Goal: Transaction & Acquisition: Purchase product/service

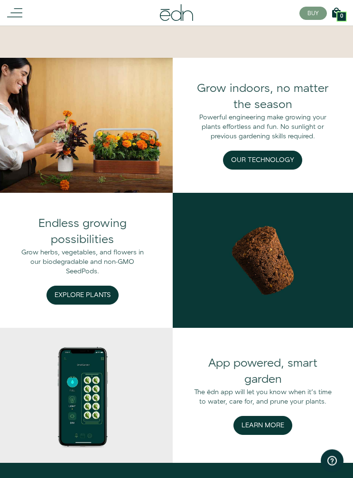
scroll to position [782, 0]
click at [83, 305] on button "Explore Plants" at bounding box center [82, 295] width 72 height 19
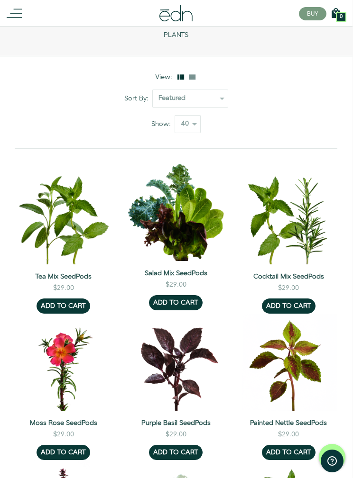
scroll to position [0, 0]
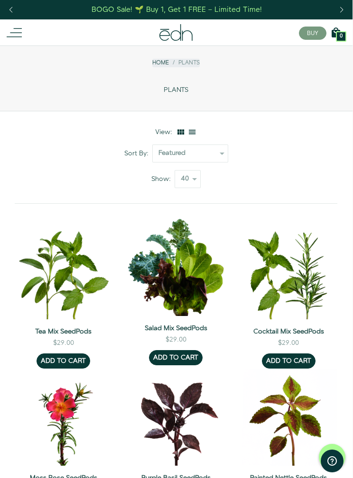
click at [20, 30] on icon at bounding box center [14, 32] width 15 height 15
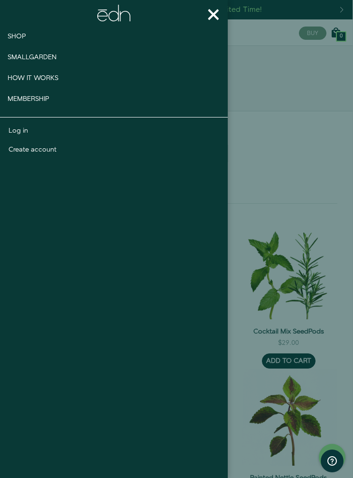
click at [20, 33] on span "Shop" at bounding box center [17, 36] width 18 height 9
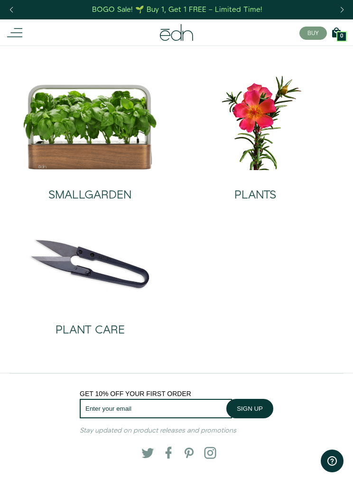
click at [111, 134] on img at bounding box center [90, 127] width 135 height 86
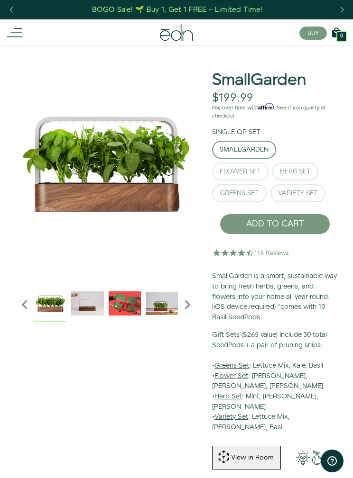
click at [239, 190] on div "Greens Set" at bounding box center [238, 193] width 39 height 7
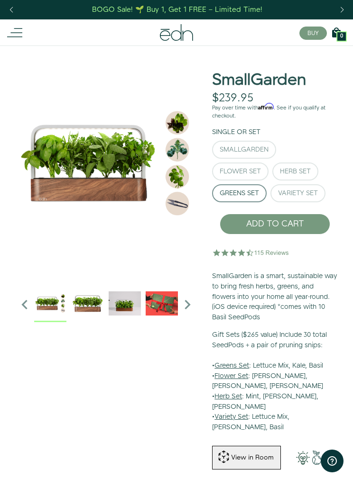
click at [335, 396] on p "Gift Sets ($265 value) Include 30 total SeedPods + a pair of pruning snips: • G…" at bounding box center [275, 381] width 126 height 102
click at [55, 301] on img at bounding box center [50, 303] width 32 height 32
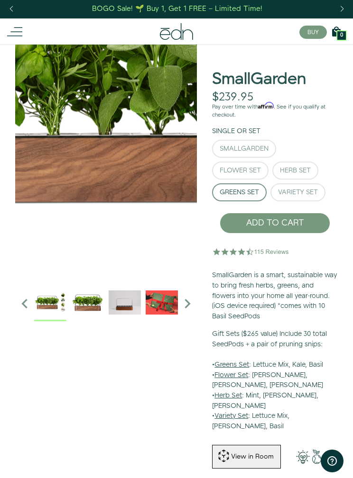
scroll to position [0, 1]
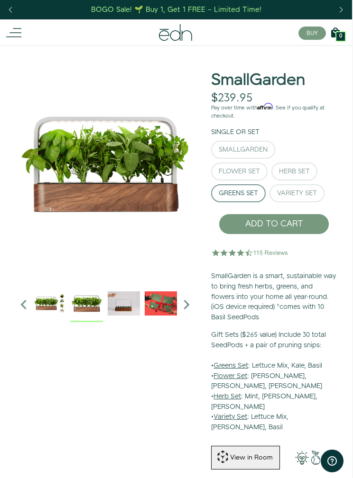
click at [83, 309] on img "1 / 6" at bounding box center [86, 303] width 32 height 32
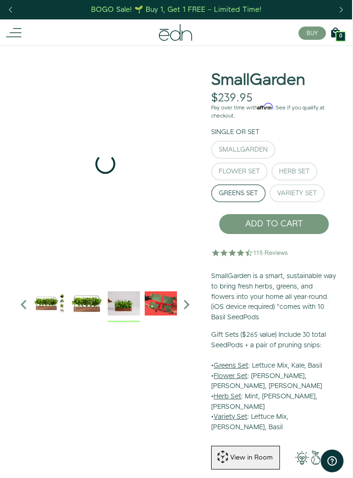
click at [126, 302] on img "2 / 6" at bounding box center [124, 303] width 32 height 32
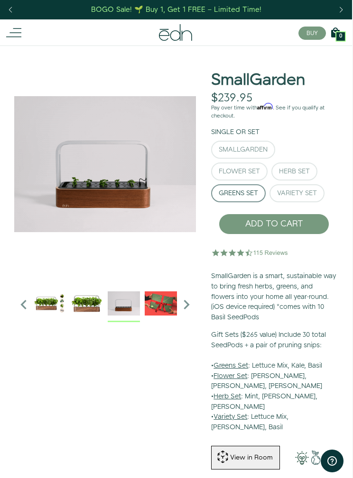
click at [162, 307] on img "3 / 6" at bounding box center [161, 303] width 32 height 32
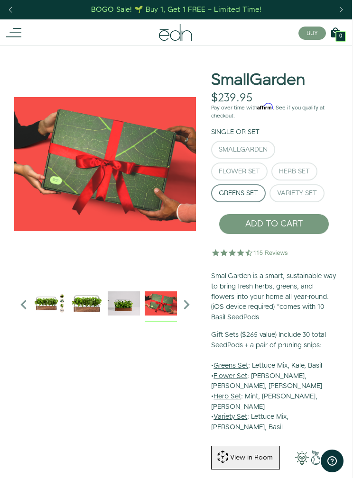
click at [187, 302] on icon "Next slide" at bounding box center [186, 304] width 19 height 19
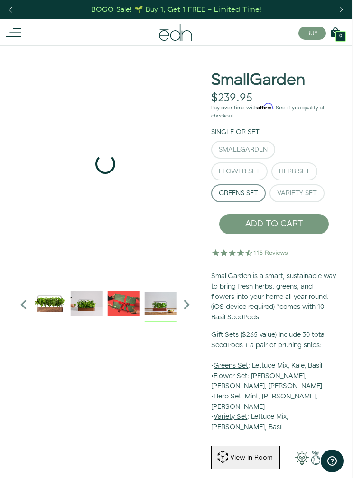
click at [161, 302] on img "4 / 6" at bounding box center [161, 303] width 32 height 32
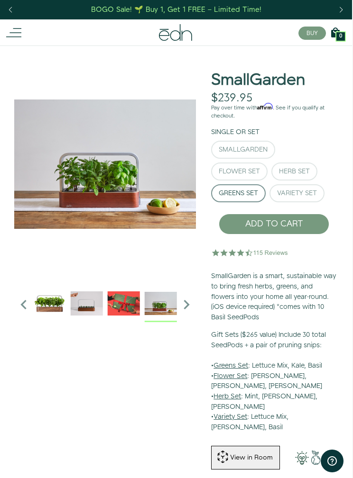
click at [187, 299] on icon "Next slide" at bounding box center [186, 304] width 19 height 19
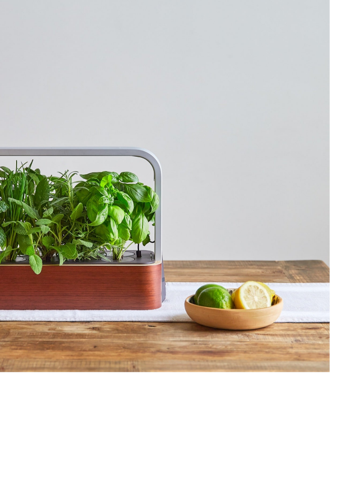
scroll to position [0, 0]
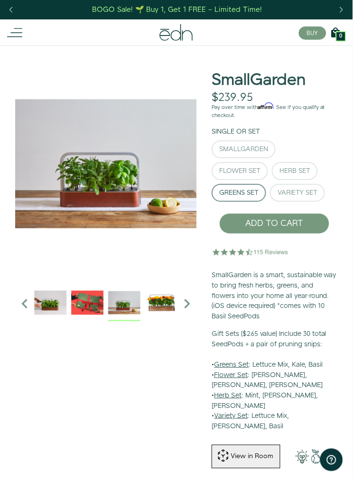
click at [292, 169] on div "Herb Set" at bounding box center [295, 171] width 31 height 7
